Goal: Task Accomplishment & Management: Complete application form

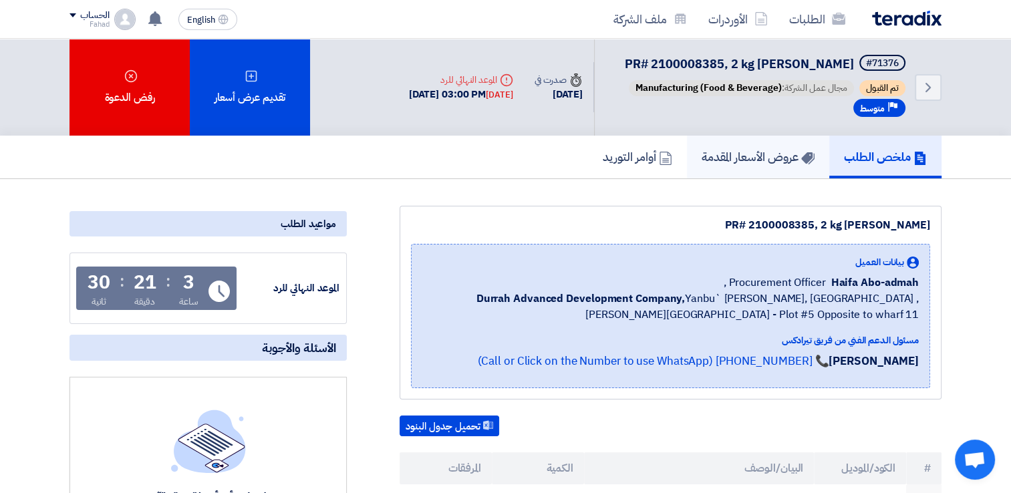
click at [759, 162] on h5 "عروض الأسعار المقدمة" at bounding box center [758, 156] width 113 height 15
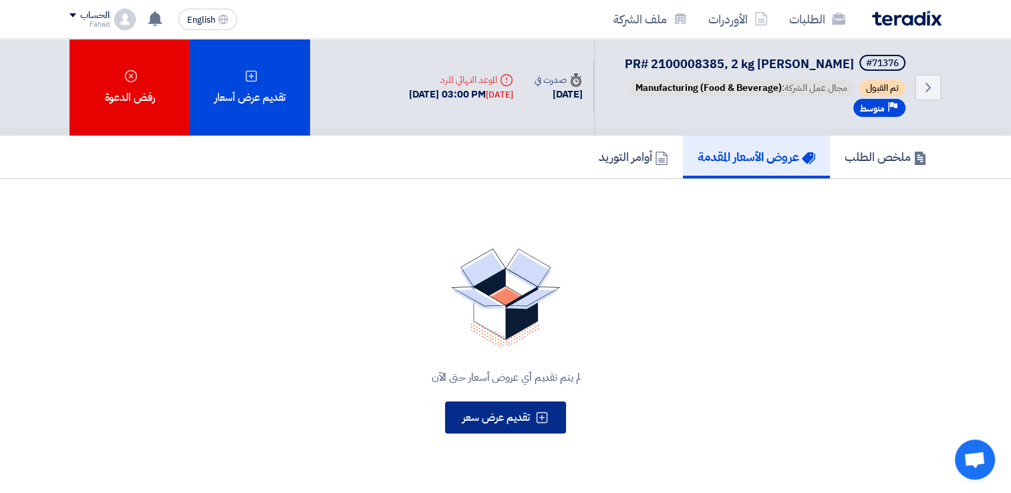
click at [545, 412] on use at bounding box center [542, 417] width 11 height 11
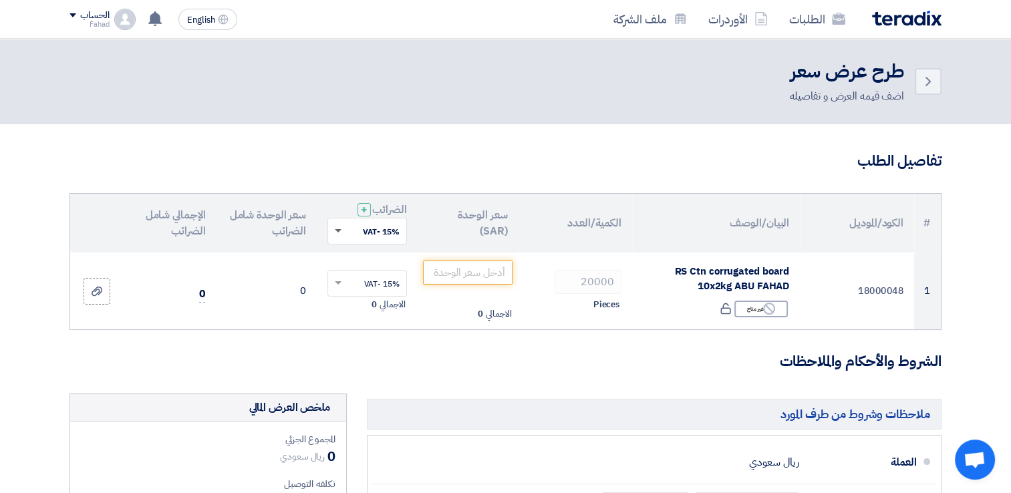
click at [340, 232] on span at bounding box center [336, 231] width 17 height 12
click at [482, 352] on h3 "الشروط والأحكام والملاحظات" at bounding box center [506, 362] width 872 height 21
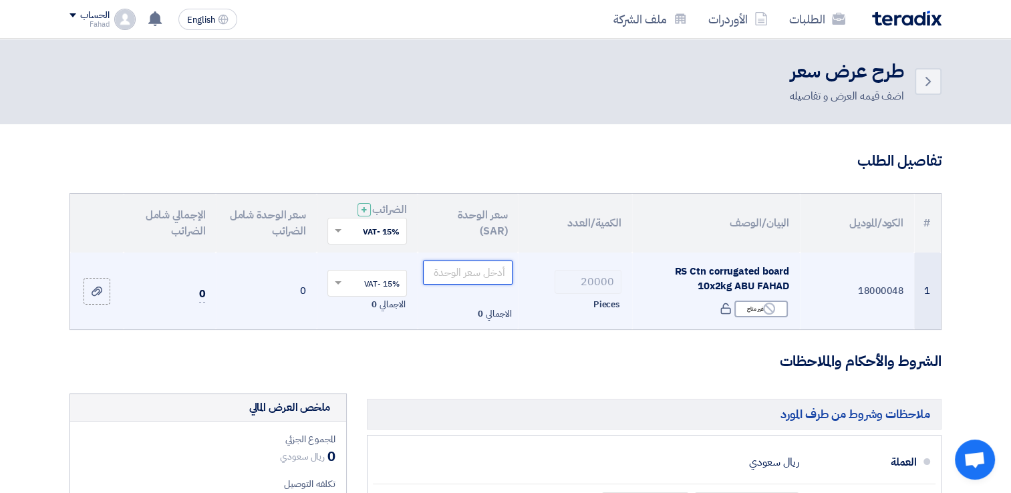
click at [451, 281] on input "number" at bounding box center [468, 273] width 90 height 24
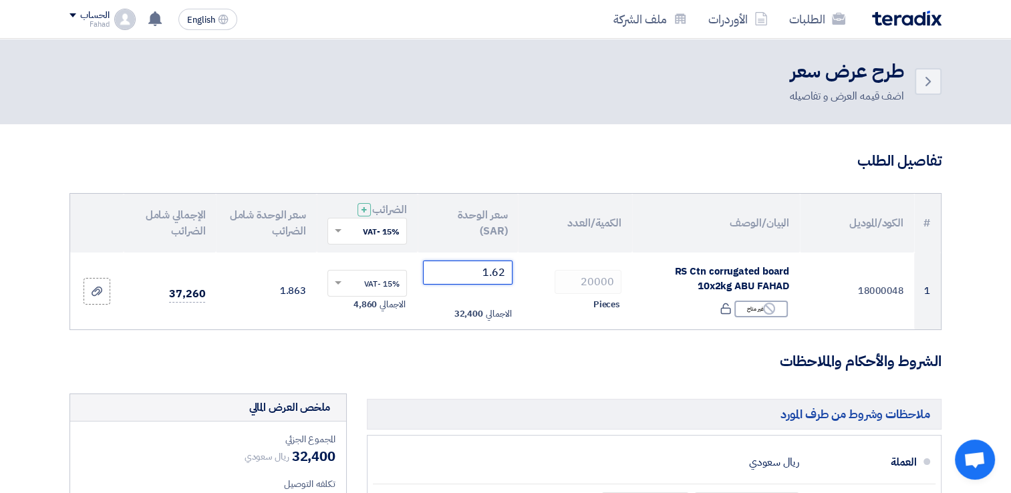
type input "1.62"
click at [897, 14] on img at bounding box center [907, 18] width 70 height 15
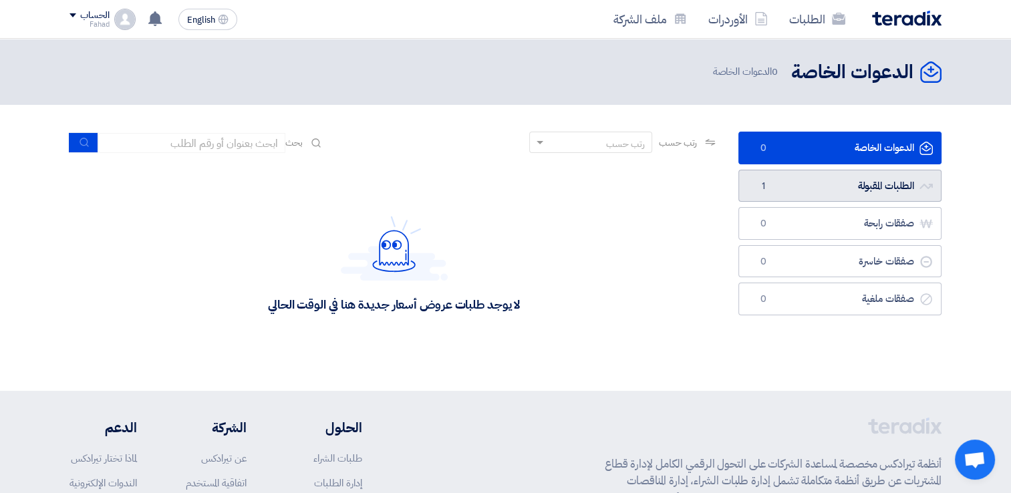
click at [877, 189] on link "الطلبات المقبولة الطلبات المقبولة 1" at bounding box center [840, 186] width 203 height 33
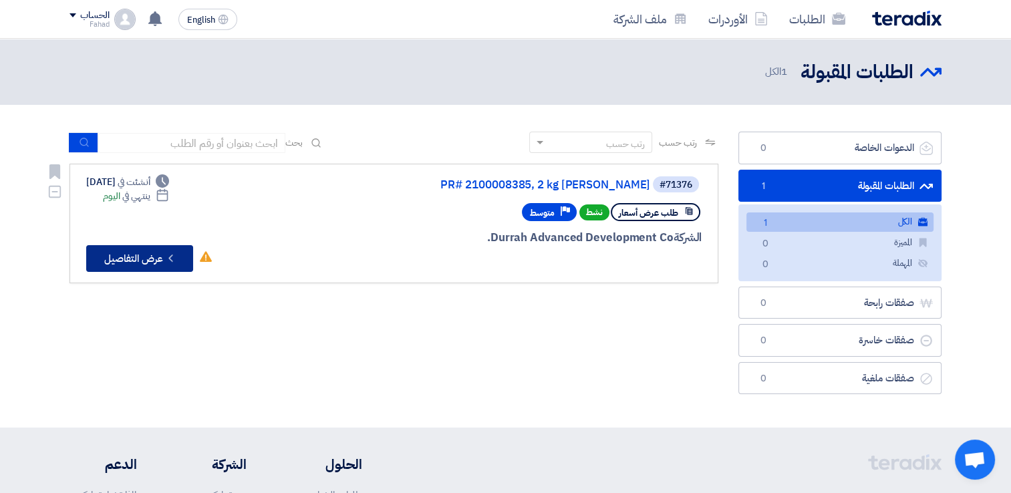
click at [160, 257] on button "Check details عرض التفاصيل" at bounding box center [139, 258] width 107 height 27
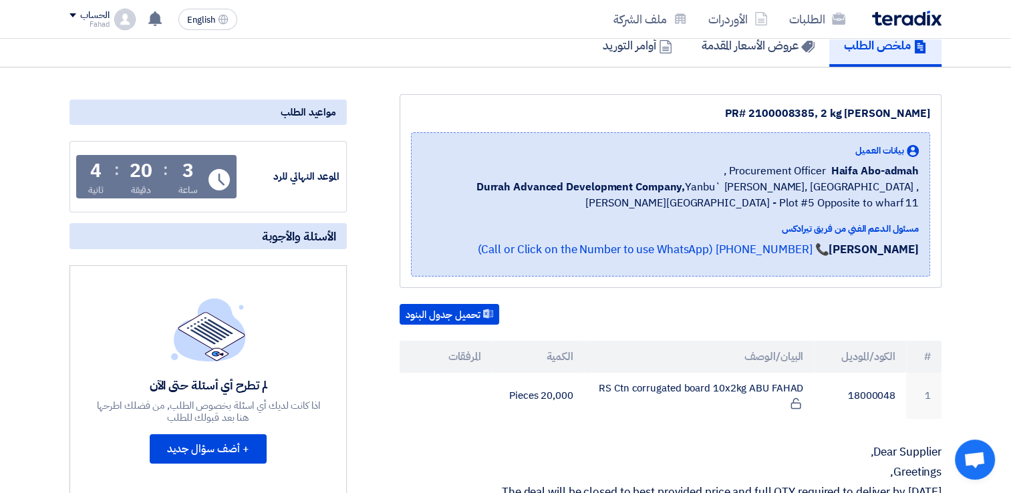
scroll to position [134, 0]
